Goal: Task Accomplishment & Management: Complete application form

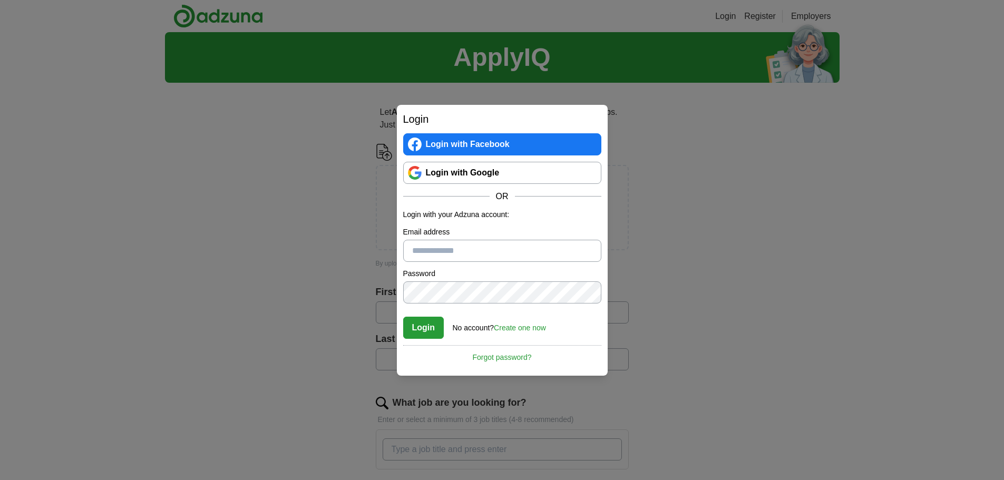
click at [480, 175] on link "Login with Google" at bounding box center [502, 173] width 198 height 22
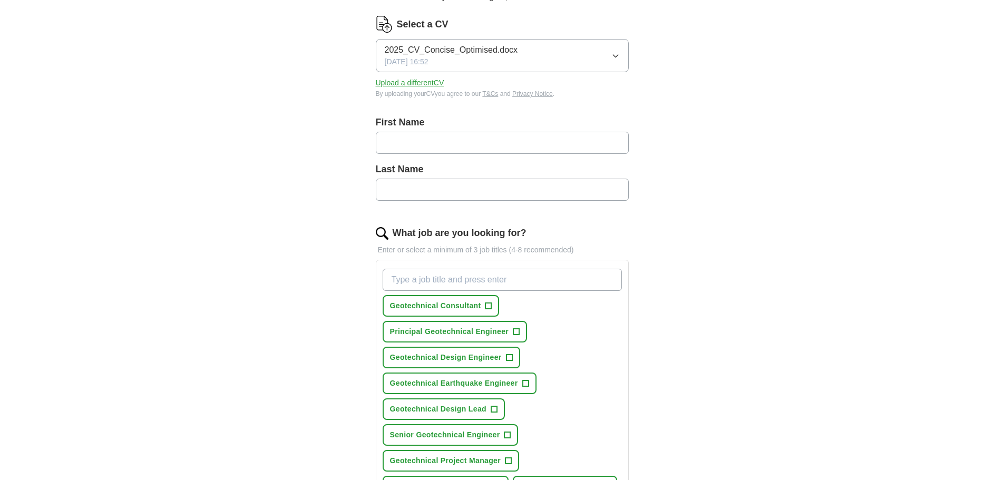
scroll to position [105, 0]
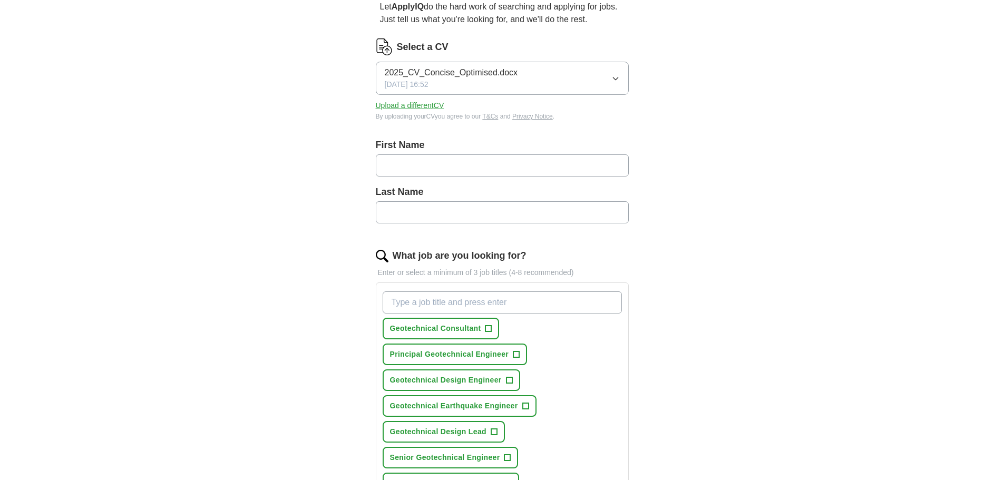
click at [413, 163] on input "text" at bounding box center [502, 165] width 253 height 22
type input "**********"
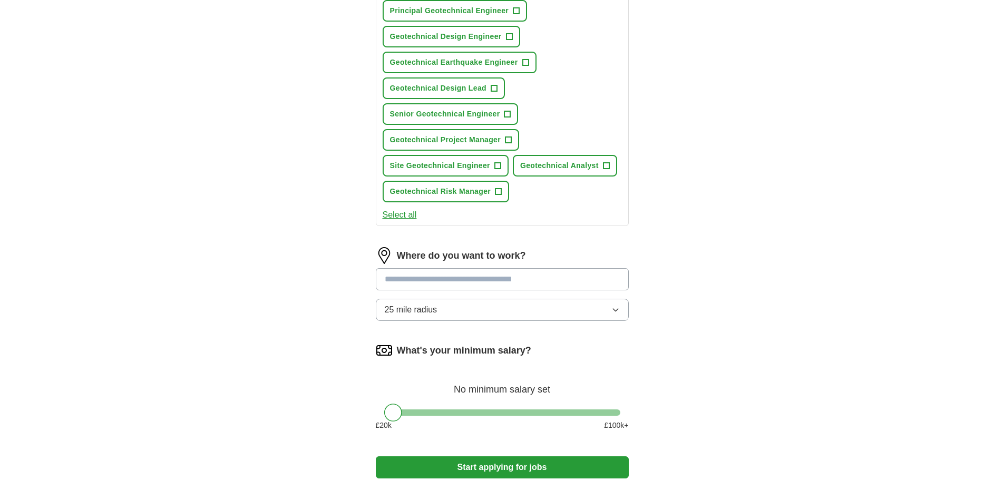
scroll to position [527, 0]
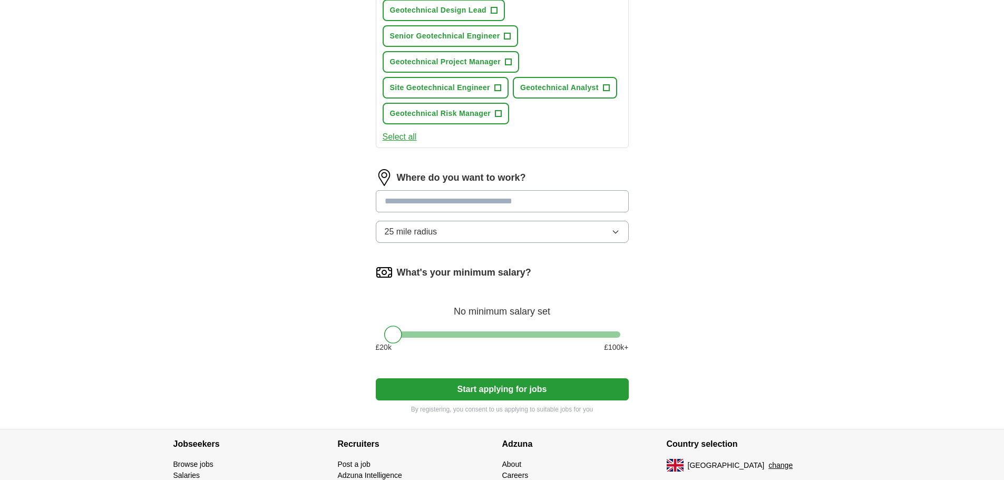
click at [465, 200] on input at bounding box center [502, 201] width 253 height 22
drag, startPoint x: 467, startPoint y: 204, endPoint x: 364, endPoint y: 202, distance: 102.8
type input "**********"
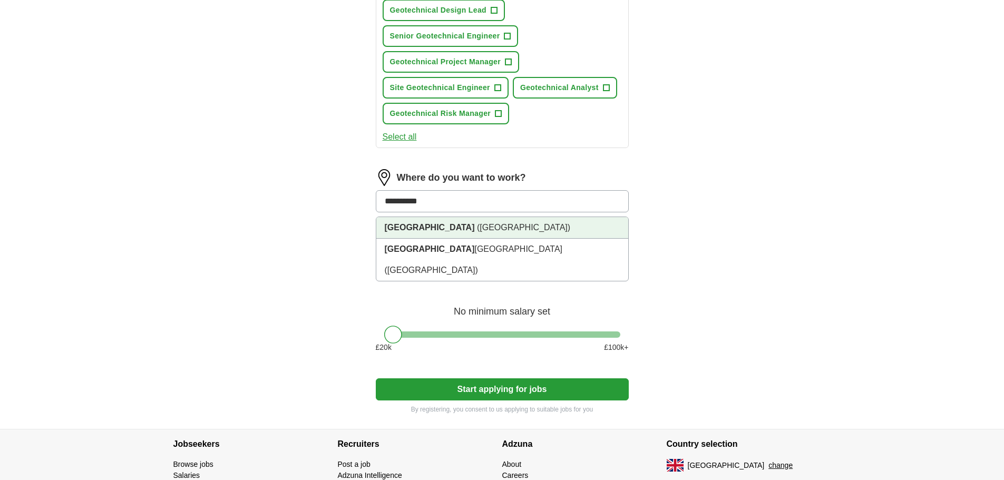
click at [477, 224] on span "([GEOGRAPHIC_DATA])" at bounding box center [523, 227] width 93 height 9
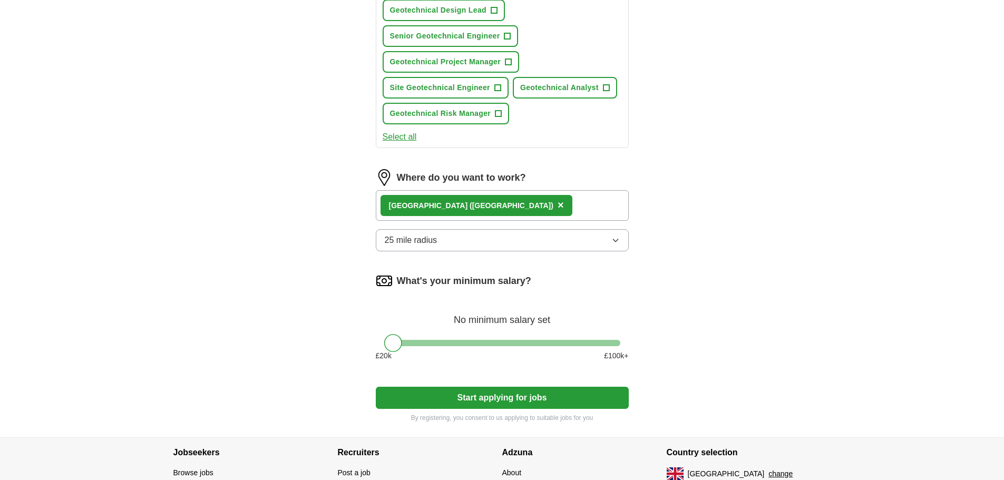
click at [481, 238] on button "25 mile radius" at bounding box center [502, 240] width 253 height 22
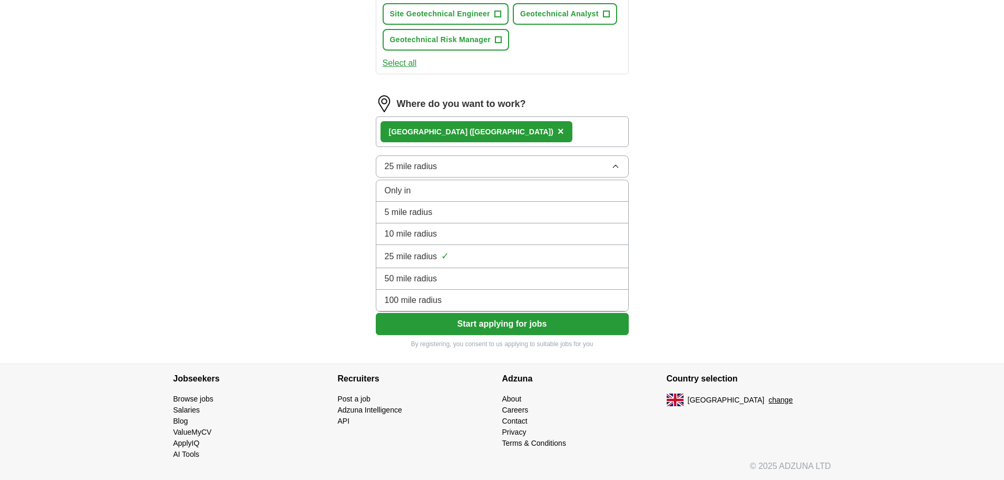
scroll to position [602, 0]
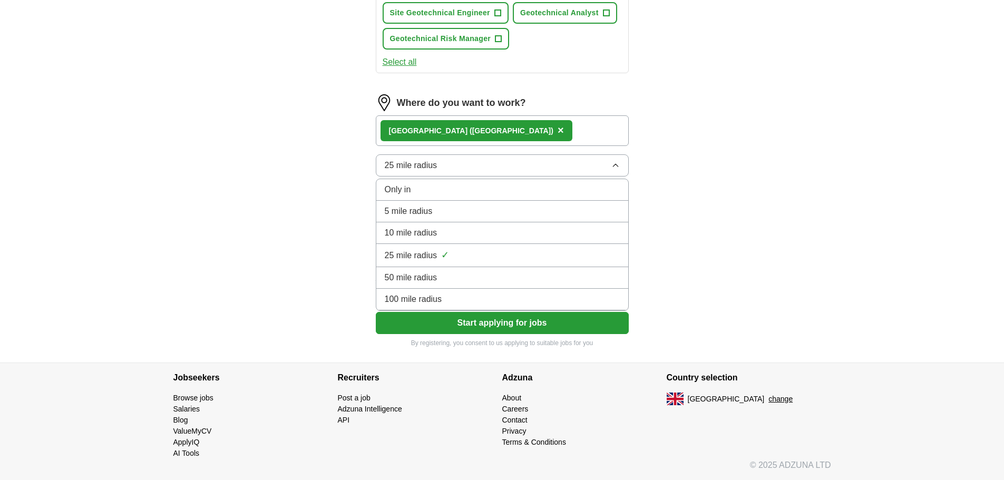
click at [452, 298] on div "100 mile radius" at bounding box center [502, 299] width 235 height 13
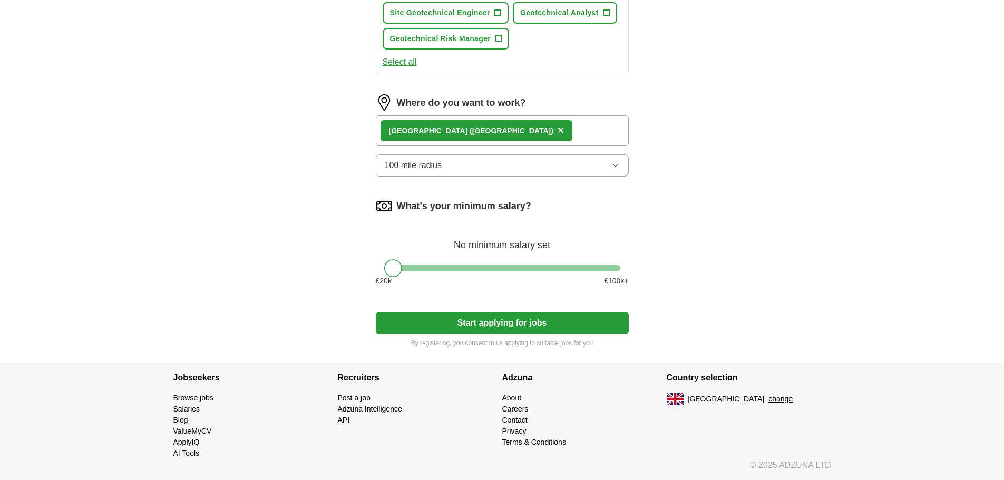
click at [531, 127] on div "[GEOGRAPHIC_DATA] ([GEOGRAPHIC_DATA]) ×" at bounding box center [502, 130] width 253 height 31
click at [537, 128] on div "[GEOGRAPHIC_DATA] ([GEOGRAPHIC_DATA]) ×" at bounding box center [502, 130] width 253 height 31
click at [499, 130] on div "[GEOGRAPHIC_DATA] ([GEOGRAPHIC_DATA]) ×" at bounding box center [477, 130] width 192 height 21
click at [558, 130] on span "×" at bounding box center [561, 130] width 6 height 12
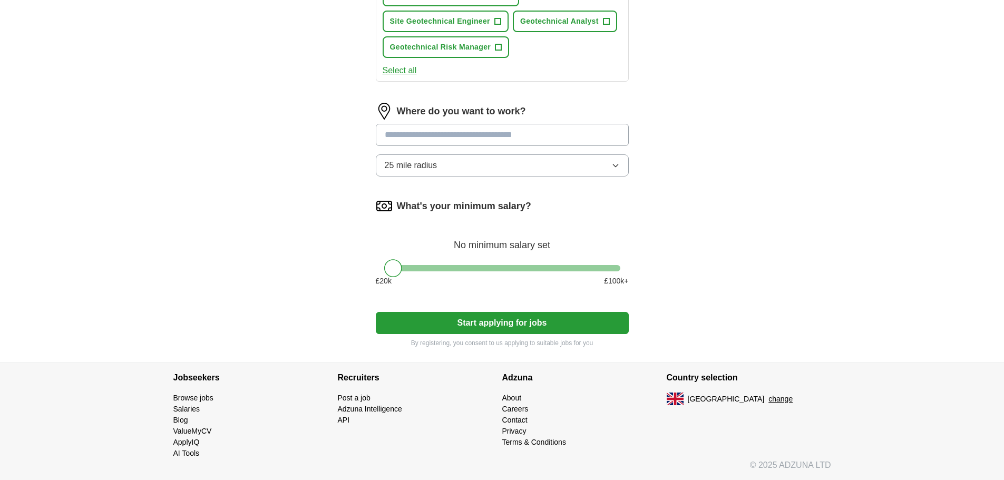
click at [437, 136] on input at bounding box center [502, 135] width 253 height 22
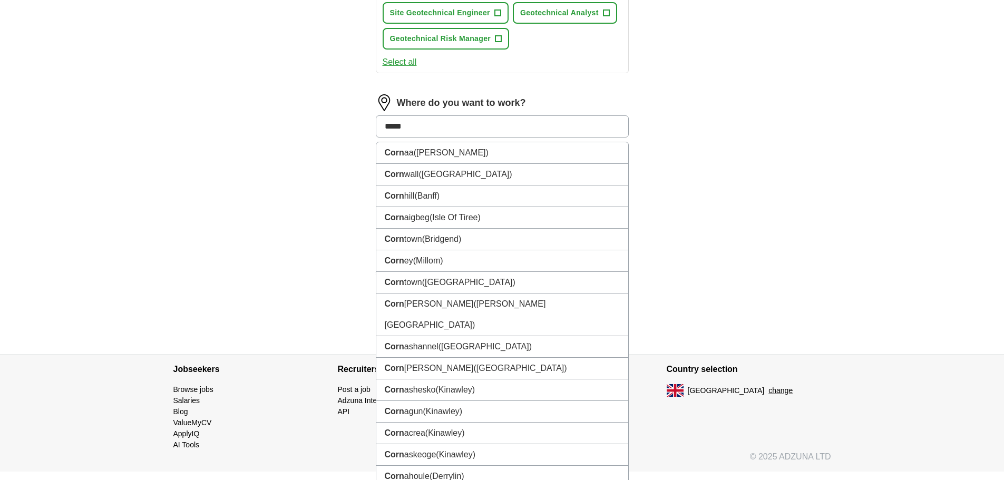
type input "******"
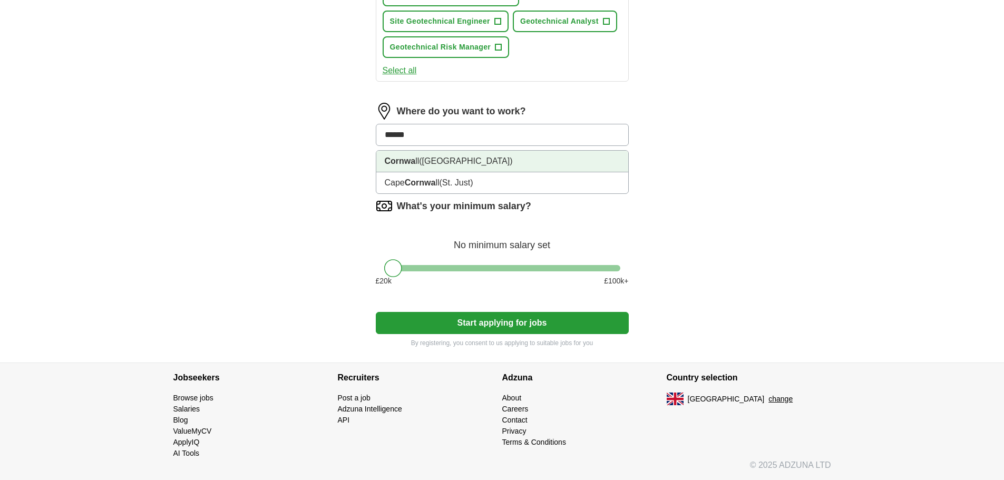
click at [430, 156] on li "Cornwa ll ([GEOGRAPHIC_DATA])" at bounding box center [502, 162] width 252 height 22
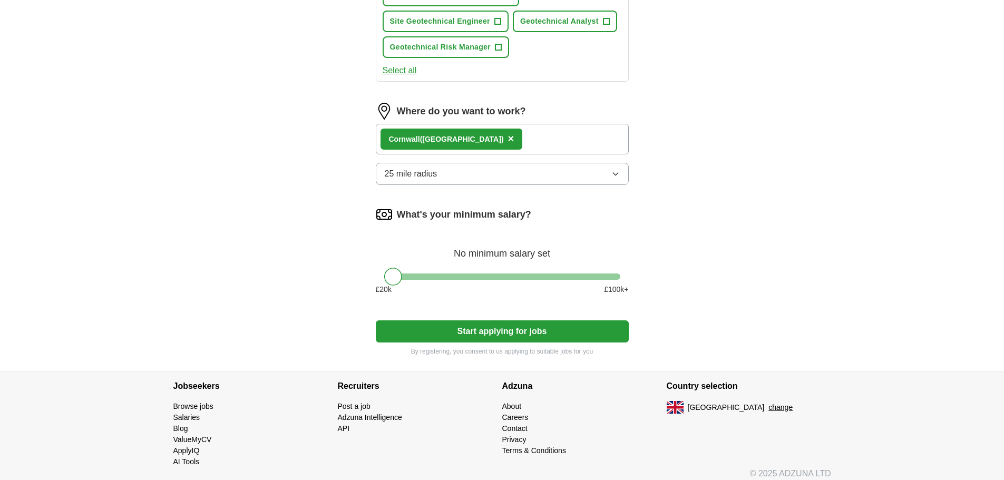
click at [468, 328] on button "Start applying for jobs" at bounding box center [502, 332] width 253 height 22
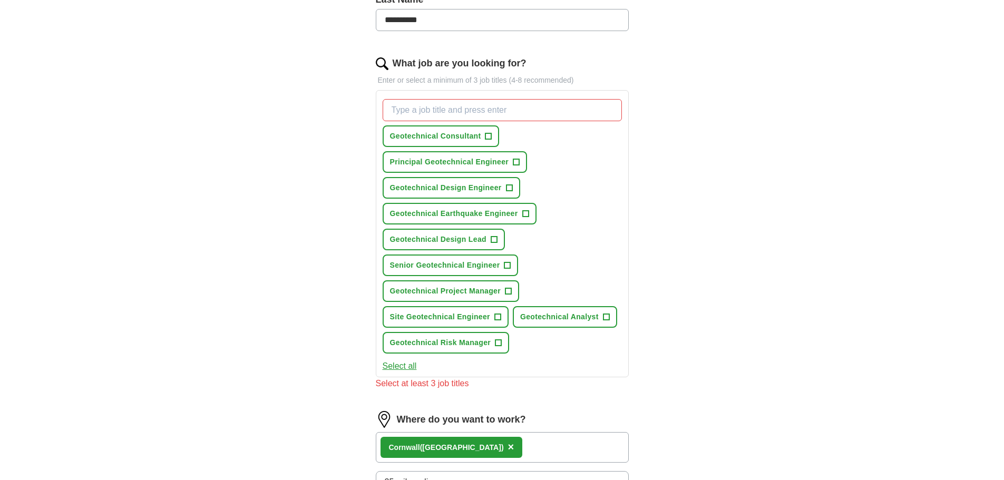
scroll to position [277, 0]
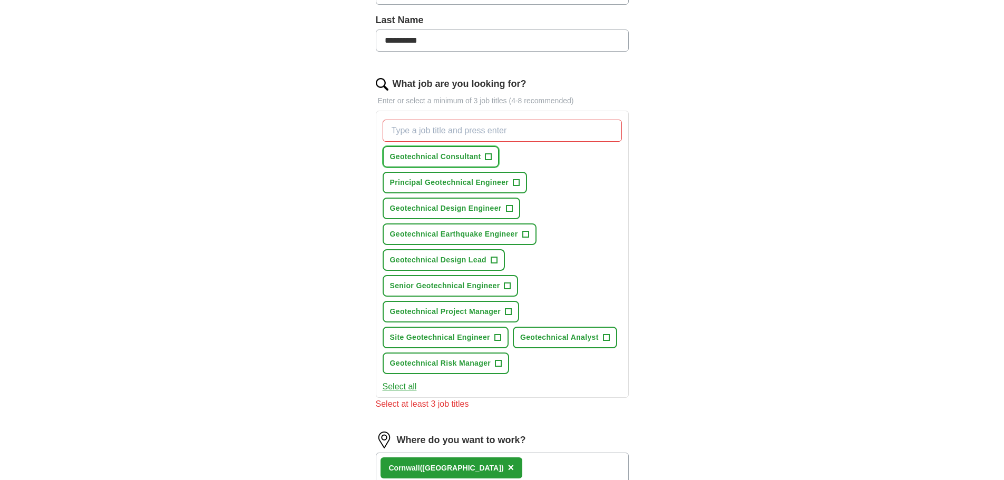
click at [489, 155] on span "+" at bounding box center [489, 157] width 6 height 8
click at [514, 182] on span "+" at bounding box center [517, 183] width 6 height 8
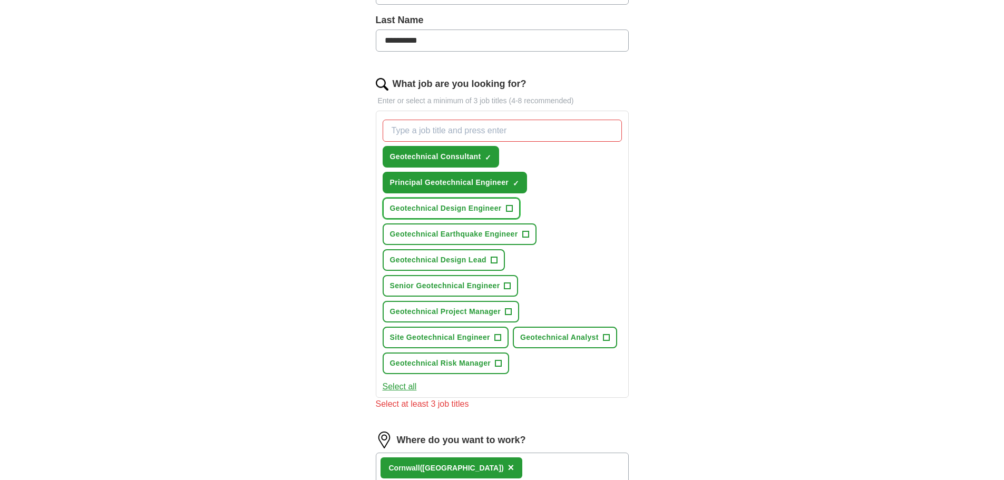
click at [511, 206] on span "+" at bounding box center [509, 209] width 6 height 8
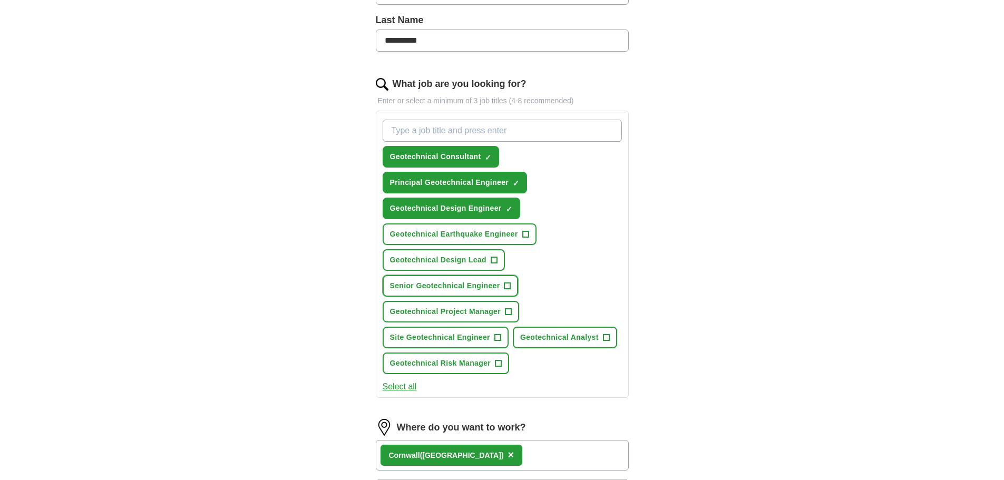
click at [509, 283] on span "+" at bounding box center [508, 286] width 6 height 8
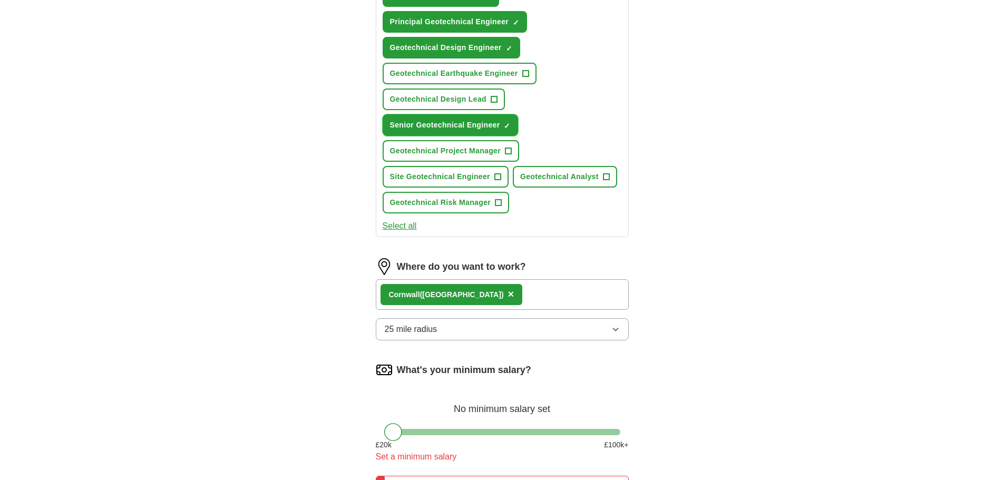
scroll to position [594, 0]
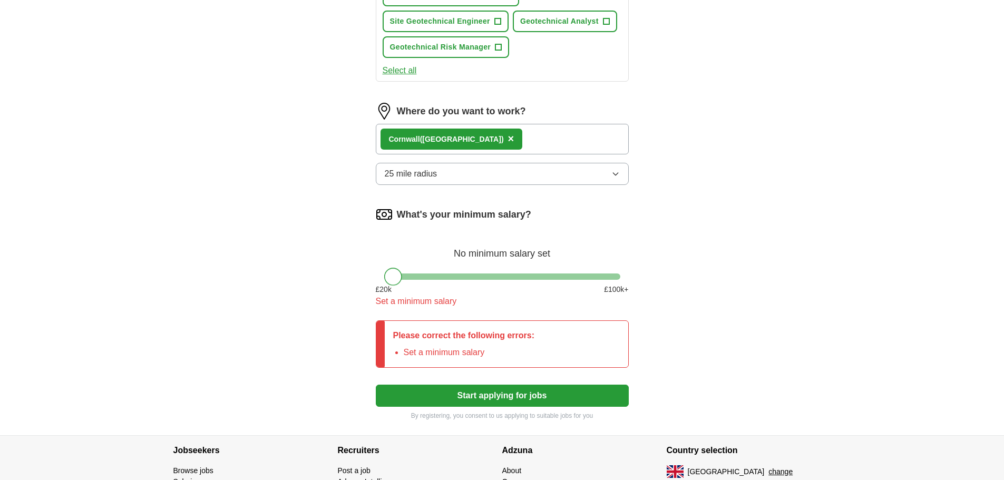
click at [399, 281] on div at bounding box center [393, 277] width 18 height 18
click at [454, 175] on button "25 mile radius" at bounding box center [502, 174] width 253 height 22
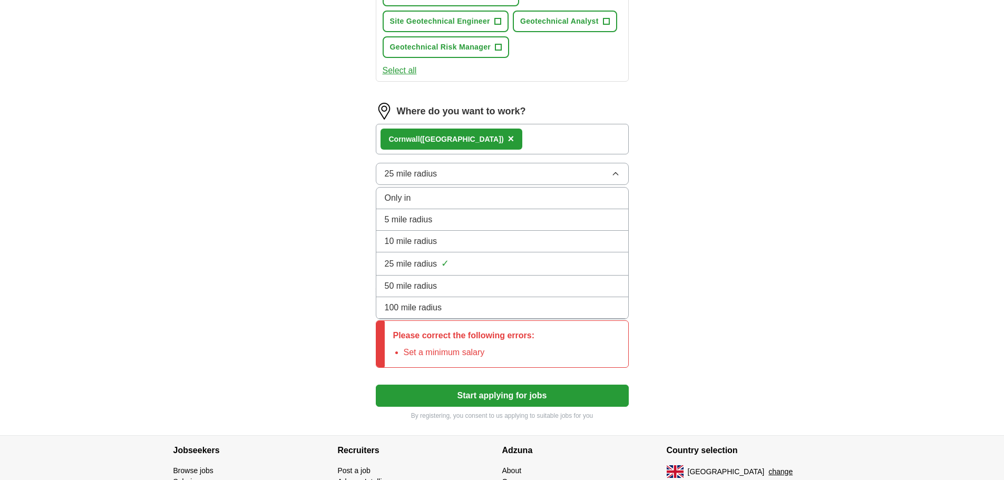
click at [412, 301] on li "100 mile radius" at bounding box center [502, 308] width 252 height 22
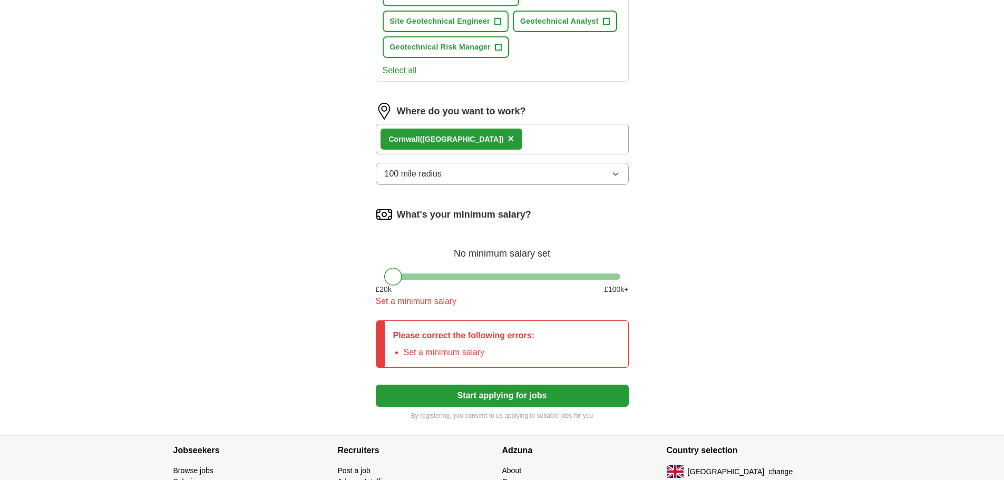
click at [465, 395] on button "Start applying for jobs" at bounding box center [502, 396] width 253 height 22
click at [528, 391] on button "Start applying for jobs" at bounding box center [502, 396] width 253 height 22
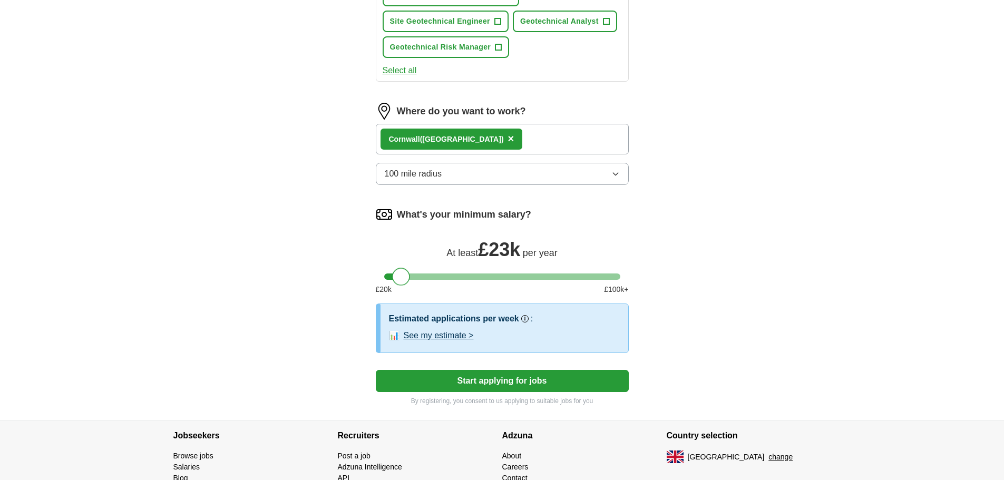
drag, startPoint x: 393, startPoint y: 279, endPoint x: 400, endPoint y: 279, distance: 6.9
click at [400, 279] on div at bounding box center [401, 277] width 18 height 18
drag, startPoint x: 401, startPoint y: 277, endPoint x: 502, endPoint y: 286, distance: 101.6
click at [502, 381] on button "Start applying for jobs" at bounding box center [502, 381] width 253 height 22
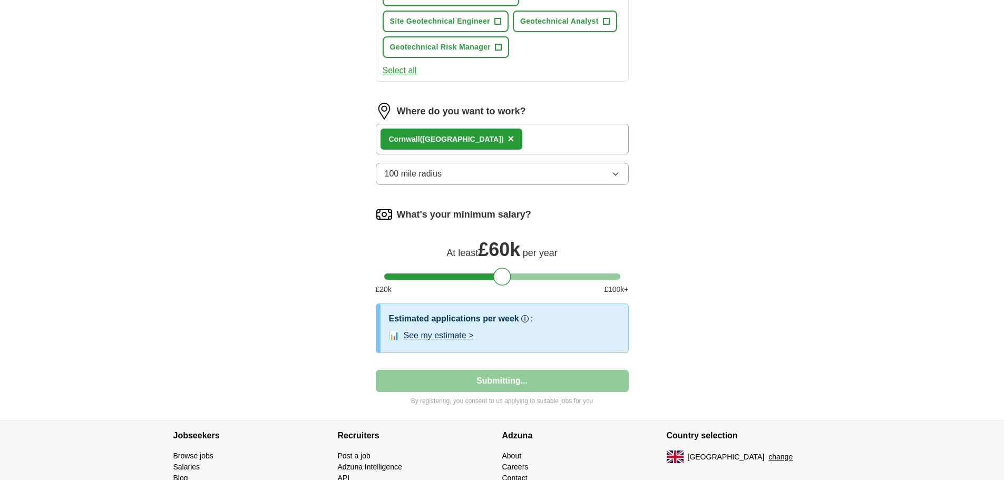
select select "**"
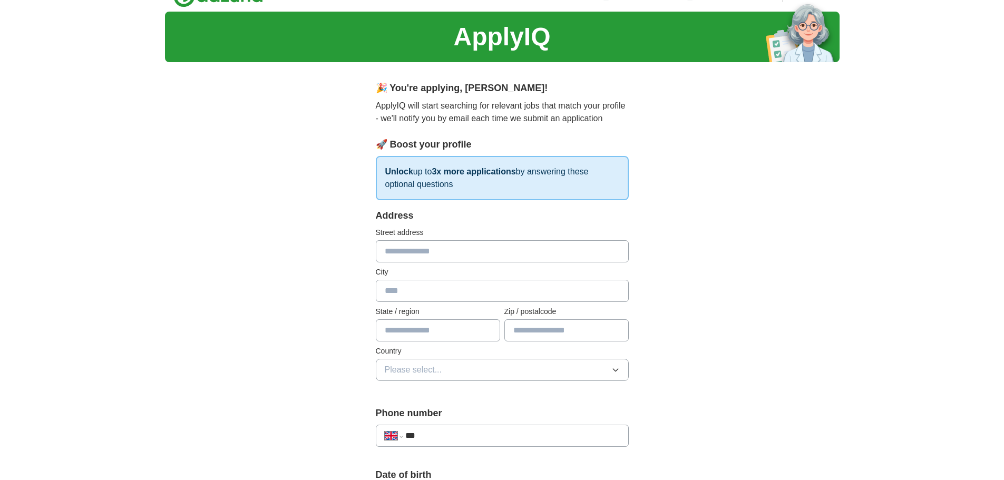
scroll to position [0, 0]
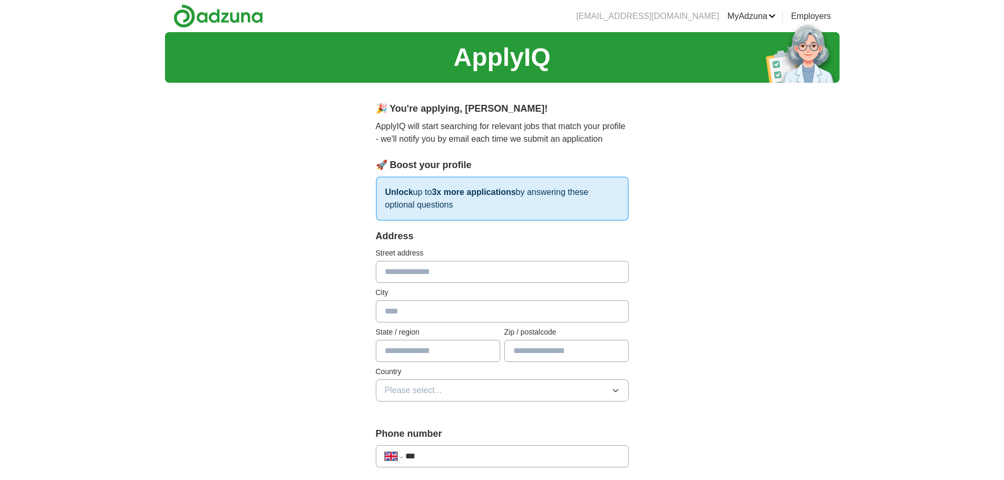
click at [442, 276] on input "text" at bounding box center [502, 272] width 253 height 22
type input "*********"
type input "**********"
type input "*******"
click at [422, 353] on input "text" at bounding box center [438, 351] width 124 height 22
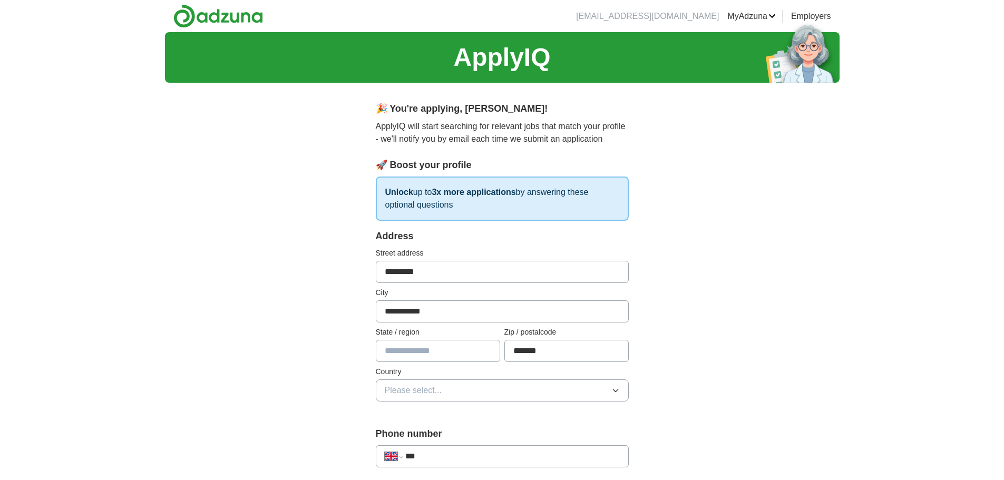
type input "**********"
click at [457, 390] on button "Please select..." at bounding box center [502, 391] width 253 height 22
click at [441, 421] on li "[GEOGRAPHIC_DATA]" at bounding box center [502, 415] width 252 height 22
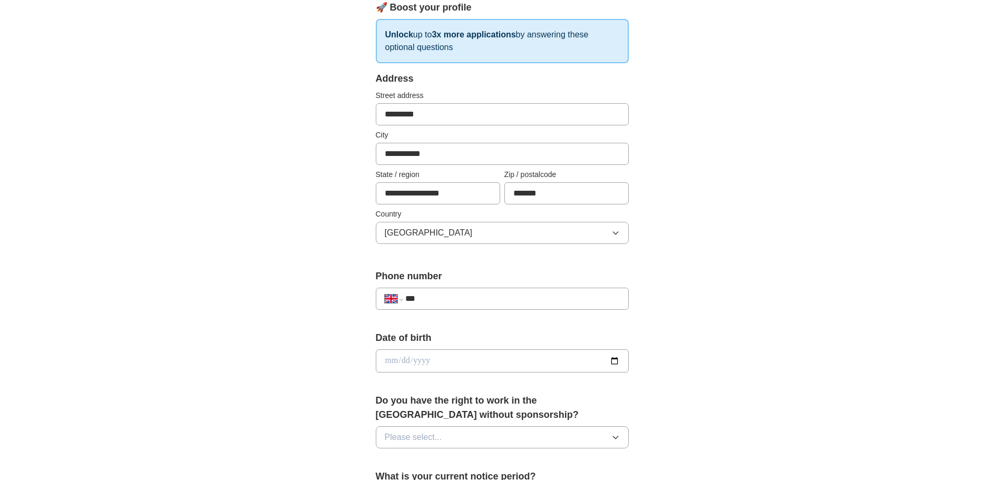
scroll to position [211, 0]
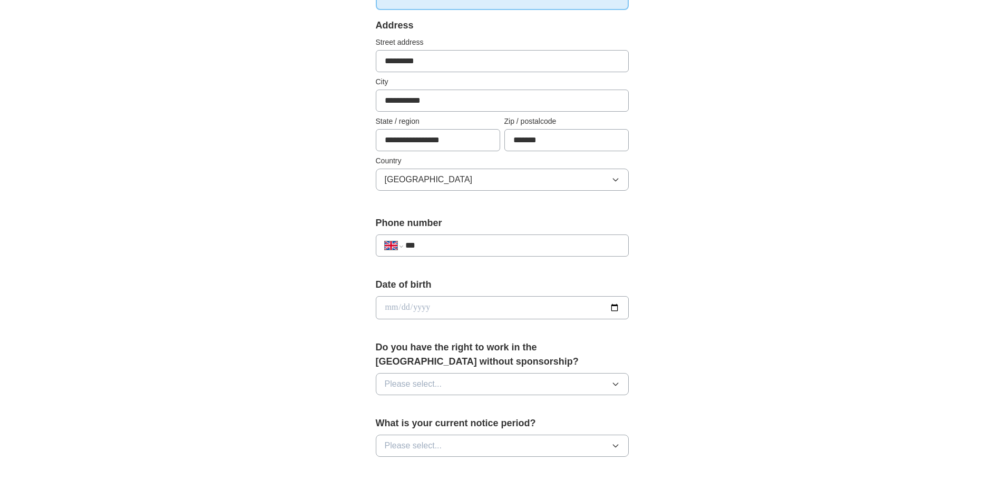
click at [477, 239] on input "***" at bounding box center [512, 245] width 214 height 13
type input "**********"
click at [461, 302] on input "date" at bounding box center [502, 307] width 253 height 23
type input "**********"
click at [440, 380] on span "Please select..." at bounding box center [413, 384] width 57 height 13
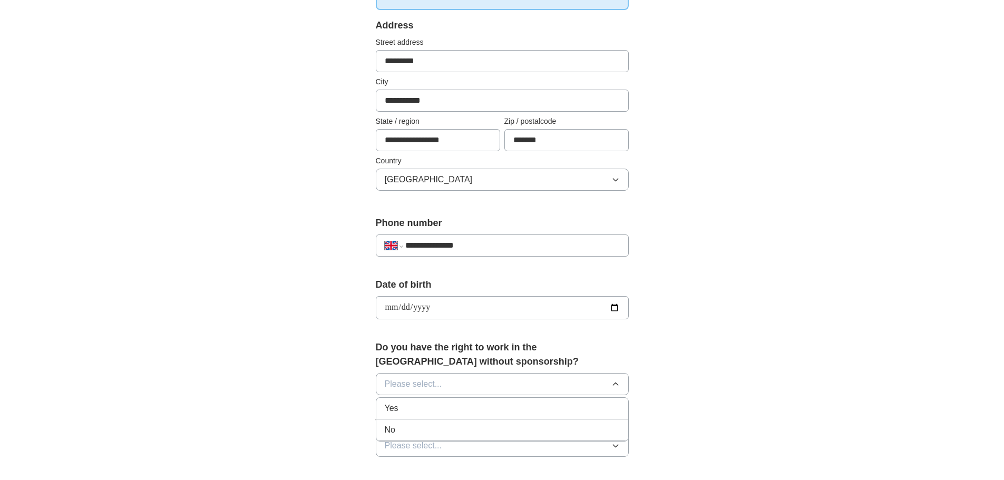
click at [436, 402] on li "Yes" at bounding box center [502, 409] width 252 height 22
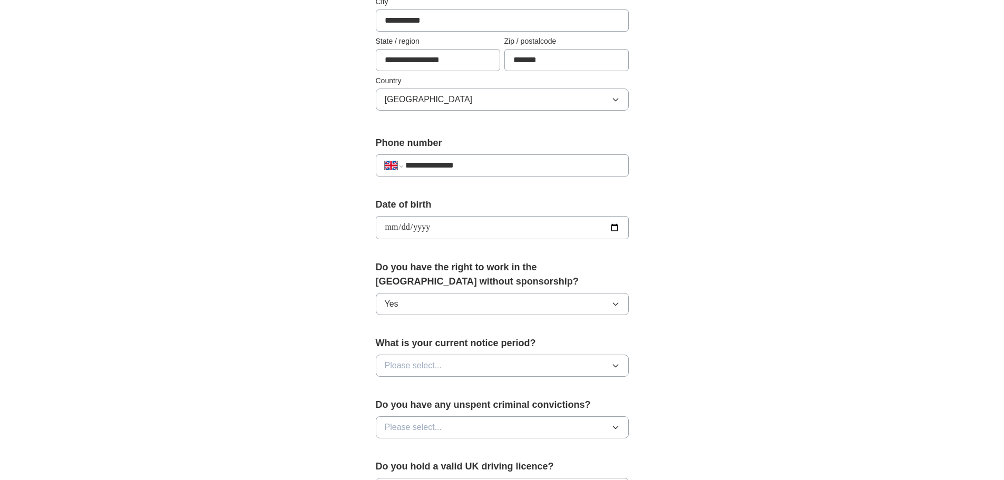
scroll to position [316, 0]
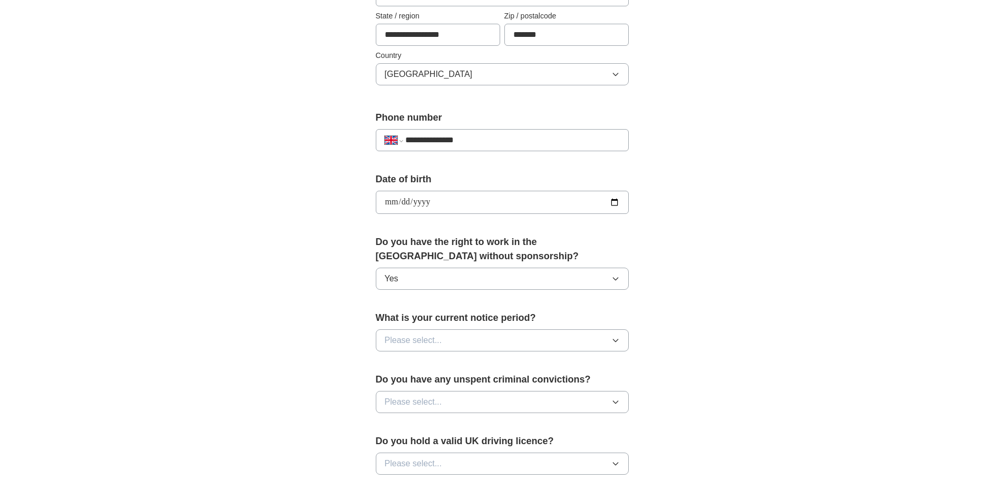
click at [420, 349] on button "Please select..." at bounding box center [502, 341] width 253 height 22
click at [411, 406] on span "2 weeks" at bounding box center [400, 408] width 31 height 13
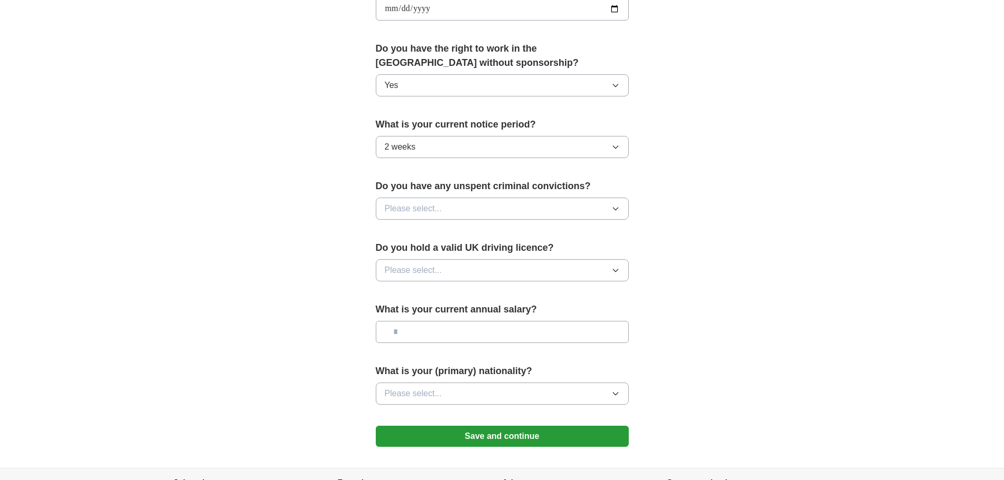
scroll to position [527, 0]
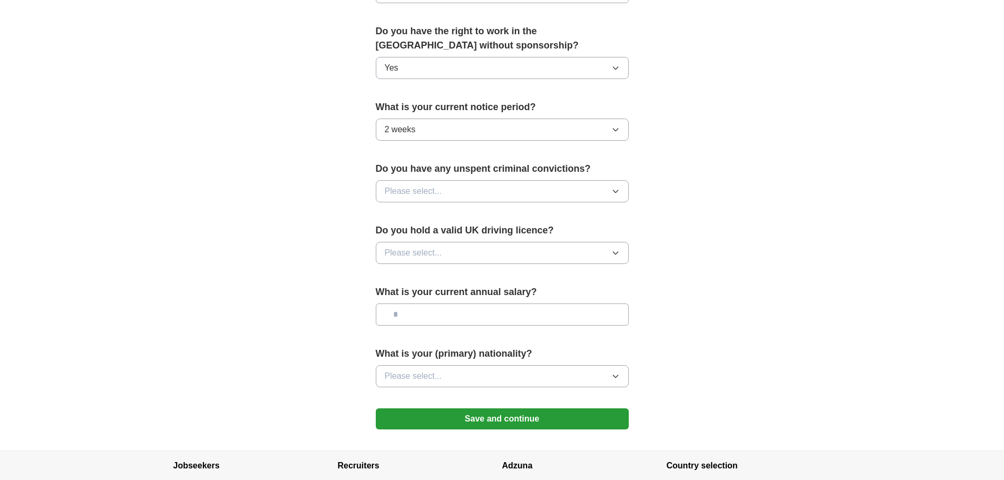
click at [431, 192] on span "Please select..." at bounding box center [413, 191] width 57 height 13
click at [427, 237] on div "No" at bounding box center [502, 237] width 235 height 13
click at [413, 251] on span "Please select..." at bounding box center [413, 253] width 57 height 13
click at [407, 283] on div "Yes" at bounding box center [502, 277] width 235 height 13
click at [431, 318] on input "text" at bounding box center [502, 315] width 253 height 22
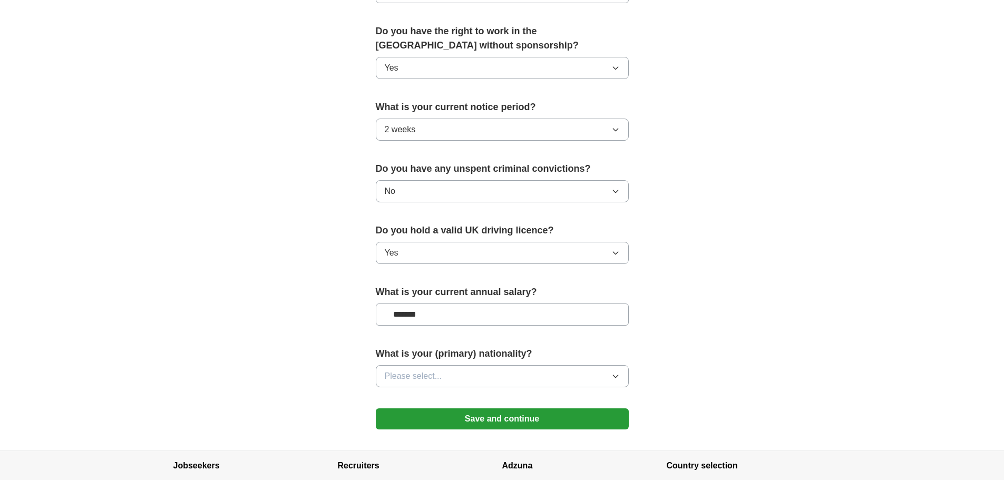
type input "*******"
click at [480, 379] on button "Please select..." at bounding box center [502, 376] width 253 height 22
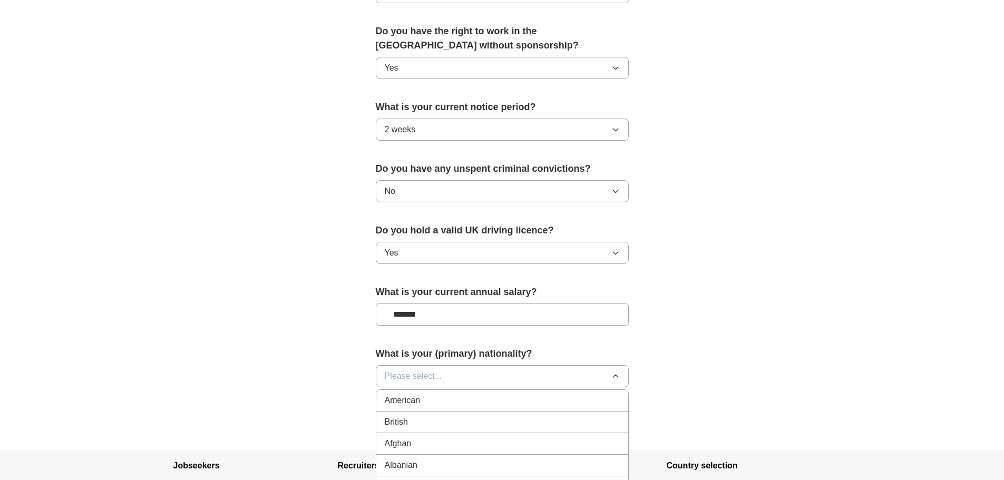
click at [463, 420] on div "British" at bounding box center [502, 422] width 235 height 13
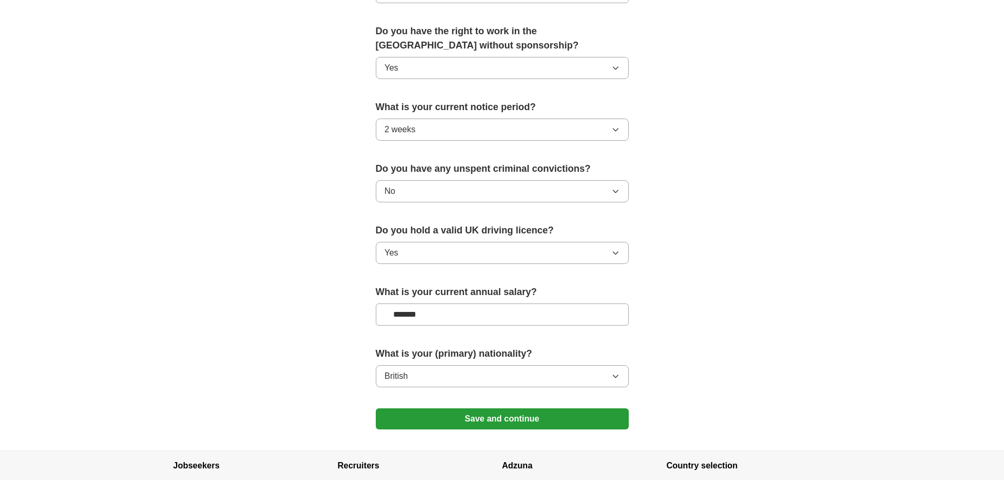
click at [513, 419] on button "Save and continue" at bounding box center [502, 419] width 253 height 21
